Goal: Task Accomplishment & Management: Manage account settings

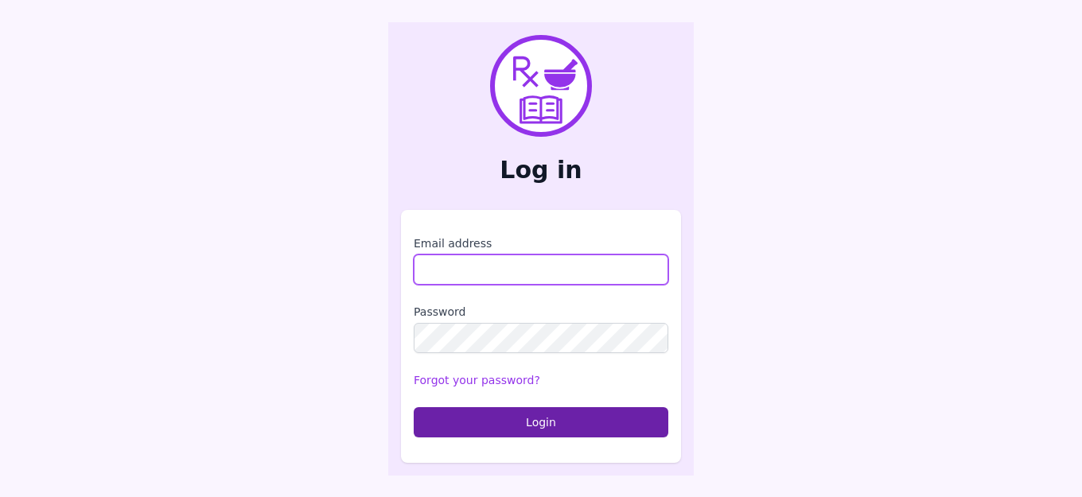
click at [503, 274] on input "Email address" at bounding box center [541, 270] width 255 height 30
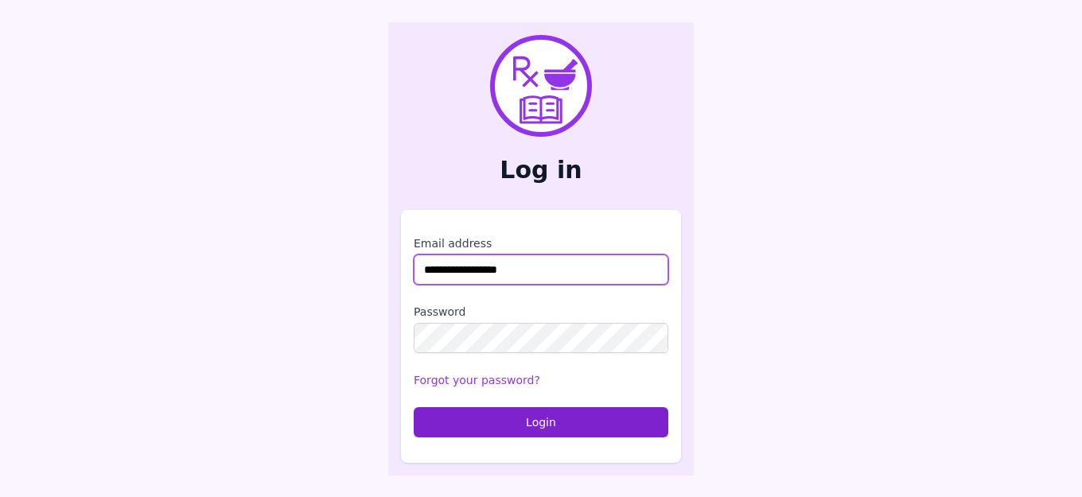
type input "**********"
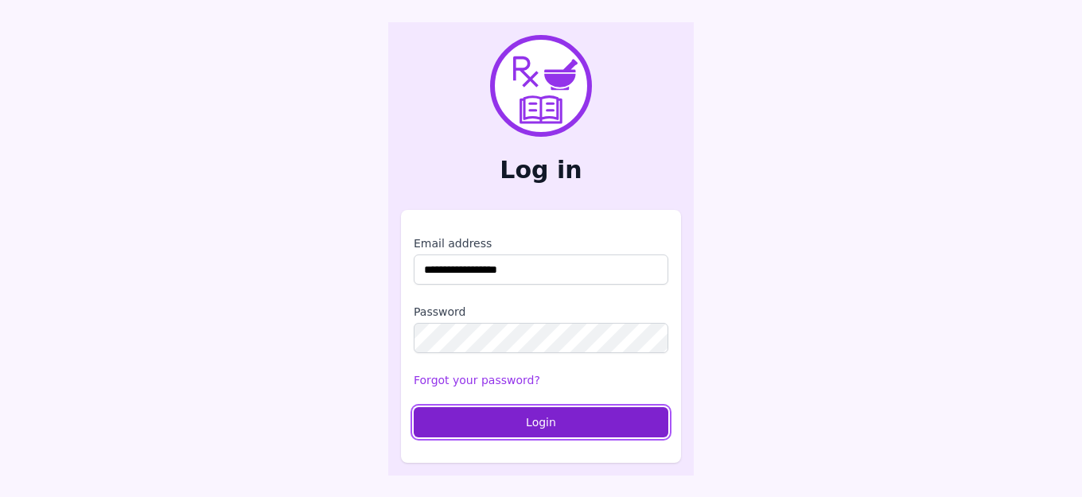
click at [513, 414] on button "Login" at bounding box center [541, 422] width 255 height 30
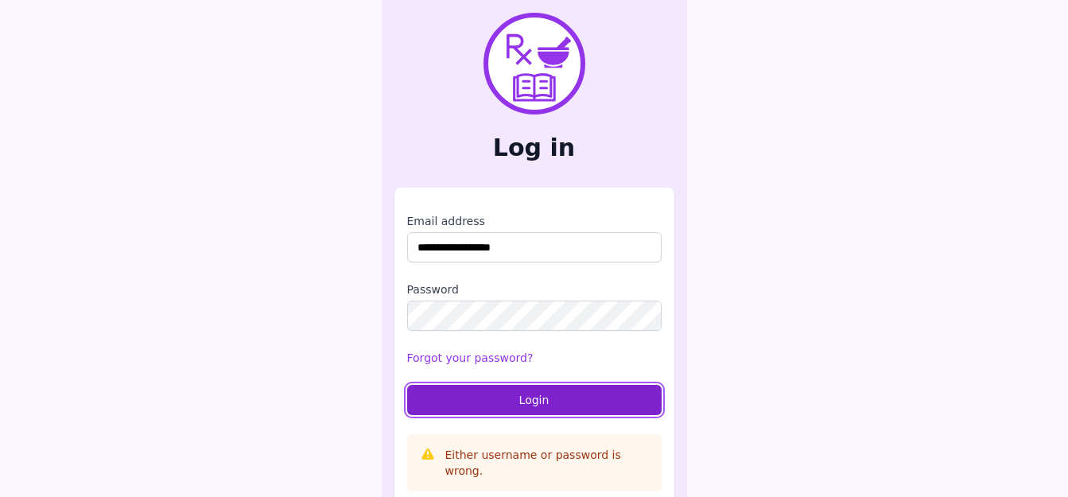
click at [558, 408] on button "Login" at bounding box center [534, 400] width 255 height 30
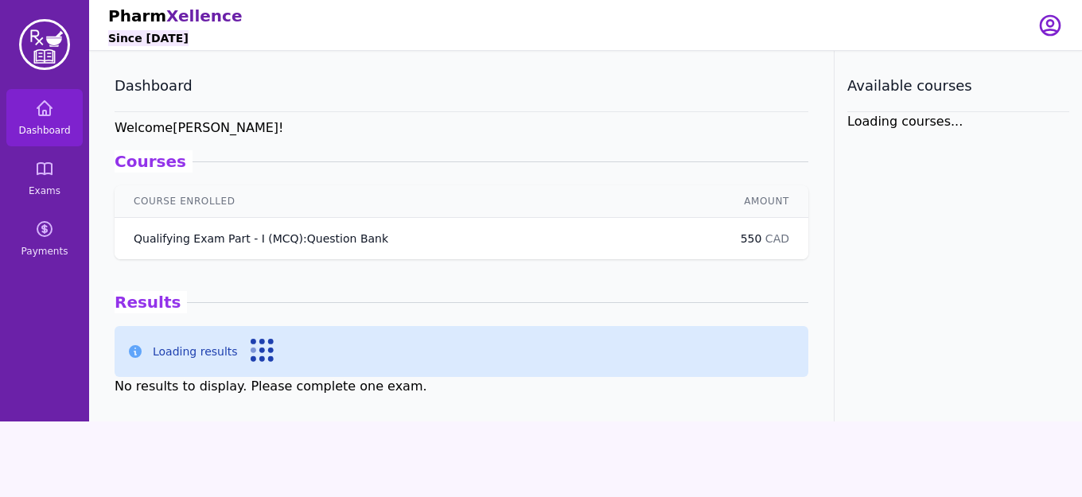
click at [313, 235] on p "Qualifying Exam Part - I (MCQ) : Question Bank" at bounding box center [261, 239] width 255 height 16
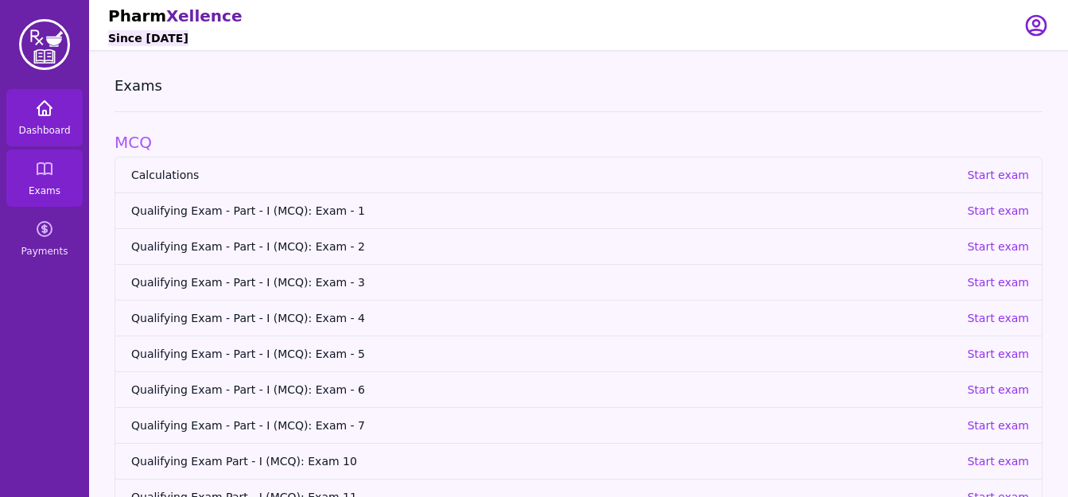
click at [43, 127] on span "Dashboard" at bounding box center [44, 130] width 52 height 13
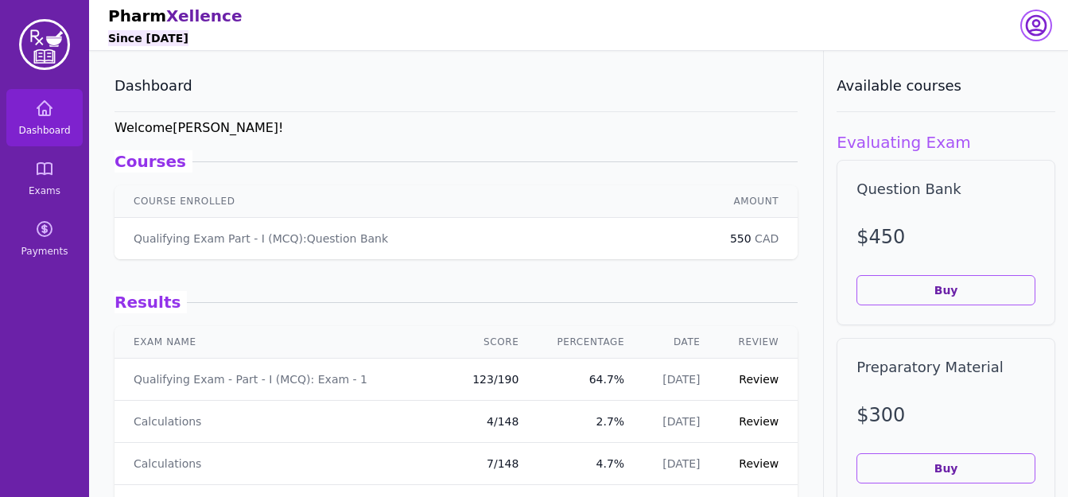
click at [1028, 25] on icon "button" at bounding box center [1036, 25] width 19 height 19
click at [992, 70] on link "Your Profile" at bounding box center [973, 62] width 153 height 29
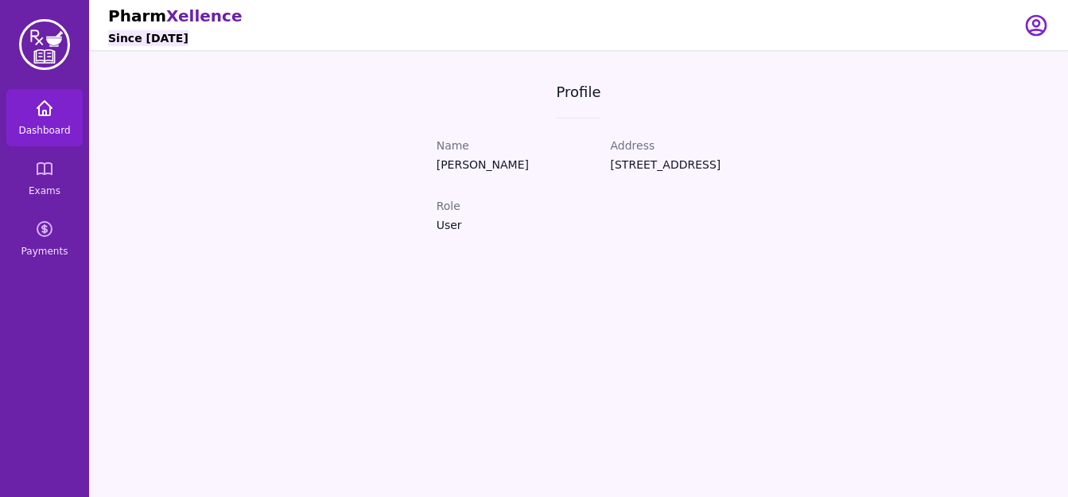
click at [43, 124] on span "Dashboard" at bounding box center [44, 130] width 52 height 13
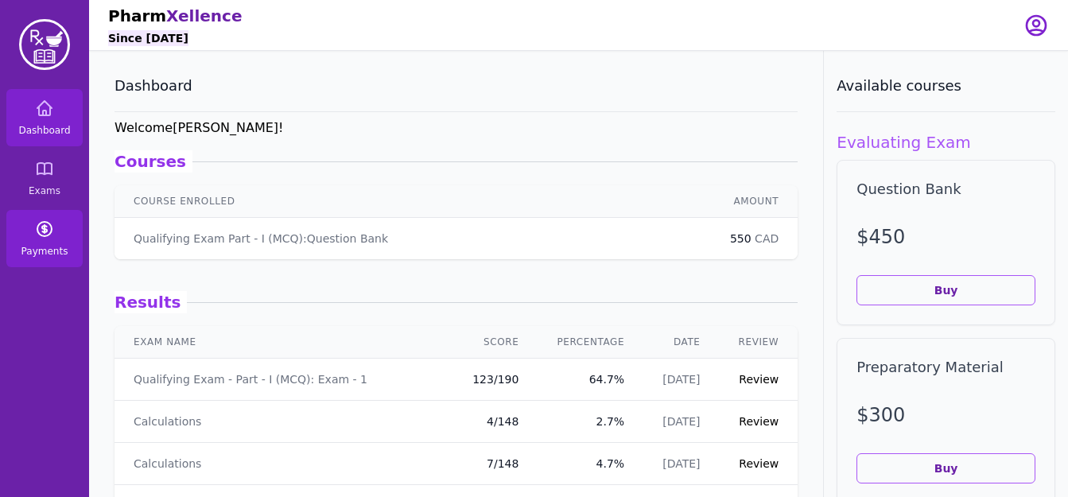
click at [65, 218] on link "Payments" at bounding box center [44, 238] width 76 height 57
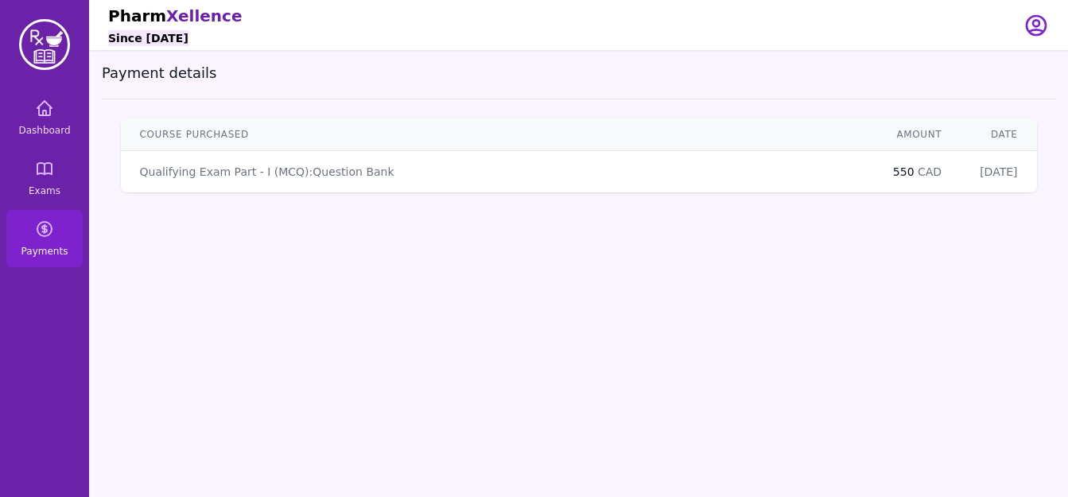
click at [302, 167] on table "Course Purchased Amount Date Qualifying Exam Part - I (MCQ) : Question Bank 550…" at bounding box center [579, 156] width 916 height 74
click at [53, 189] on span "Exams" at bounding box center [45, 191] width 32 height 13
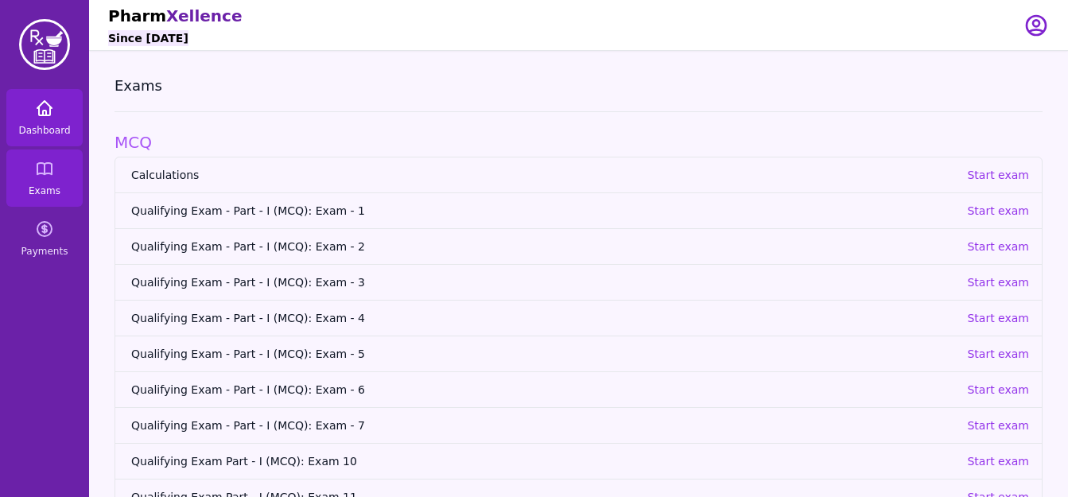
click at [49, 138] on link "Dashboard" at bounding box center [44, 117] width 76 height 57
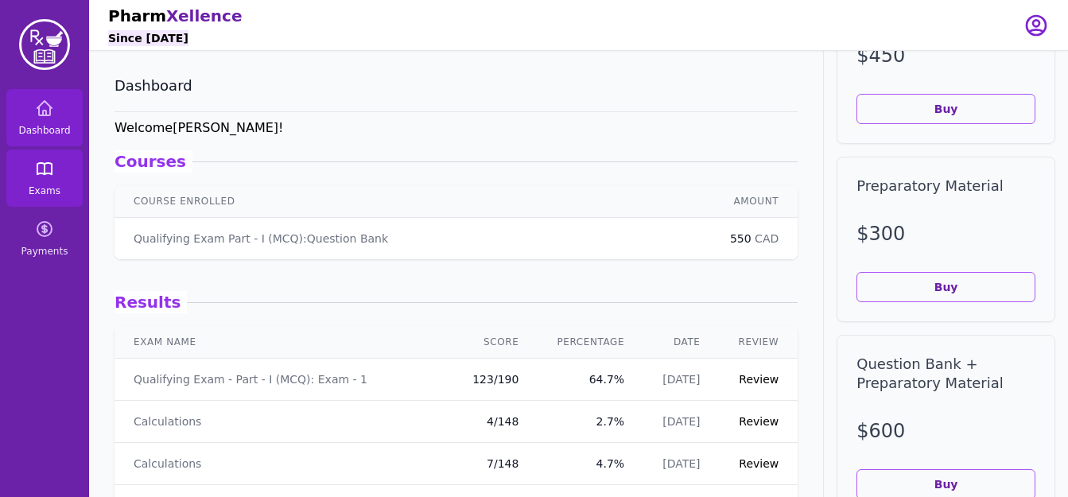
click at [37, 179] on link "Exams" at bounding box center [44, 178] width 76 height 57
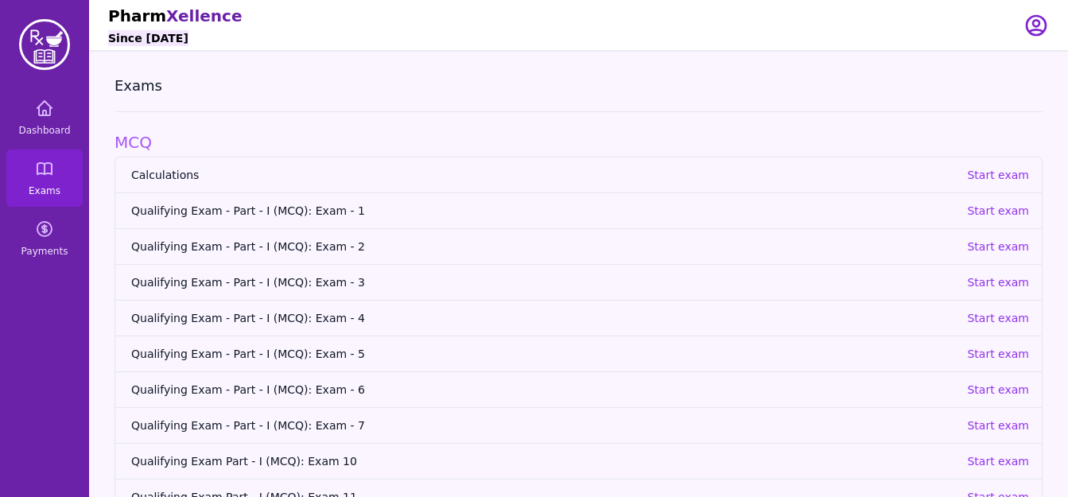
click at [44, 49] on img at bounding box center [44, 44] width 51 height 51
